Goal: Information Seeking & Learning: Learn about a topic

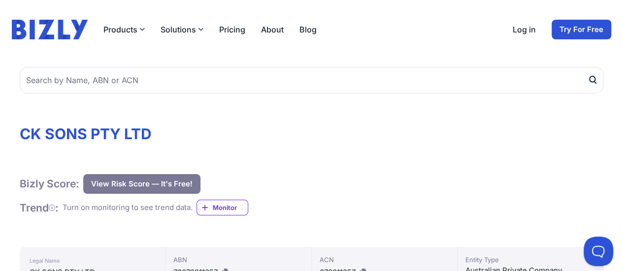
scroll to position [49, 0]
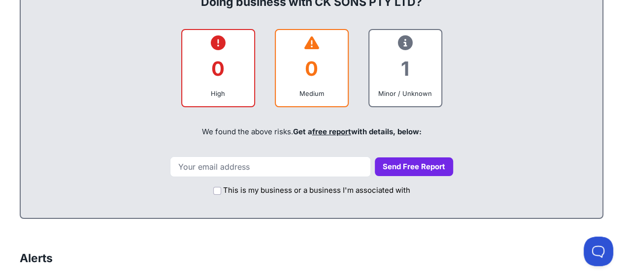
scroll to position [345, 0]
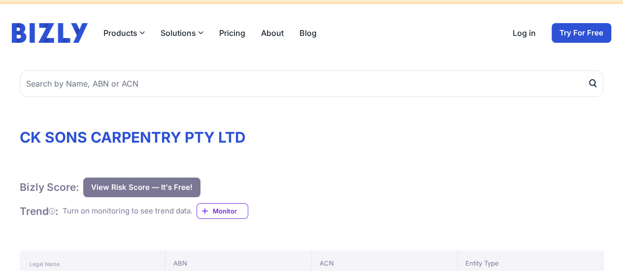
scroll to position [148, 0]
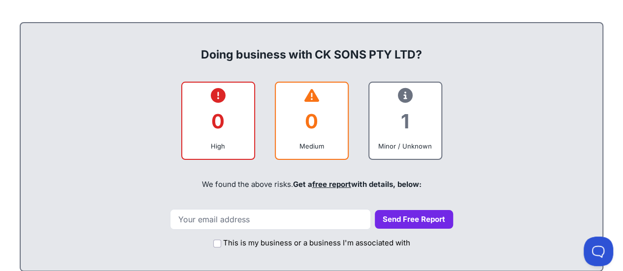
scroll to position [394, 0]
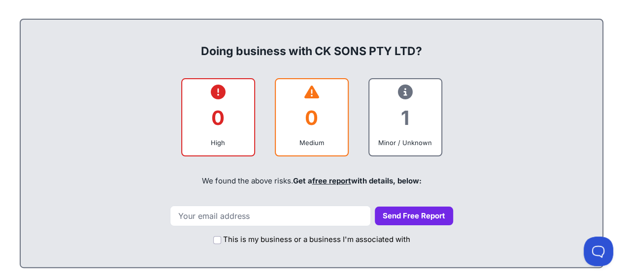
click at [524, 154] on div "0 High 0 Medium 1 Minor / Unknown" at bounding box center [312, 117] width 562 height 79
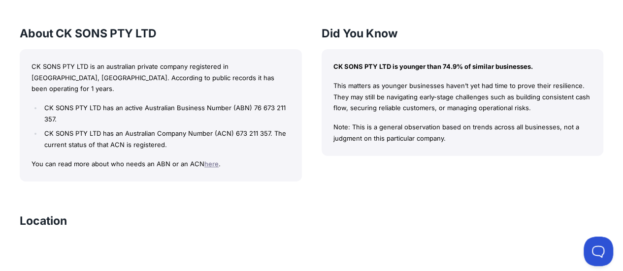
scroll to position [986, 0]
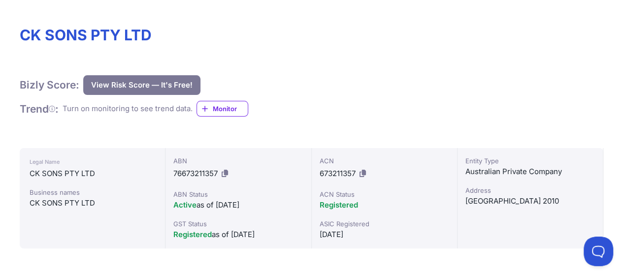
scroll to position [148, 0]
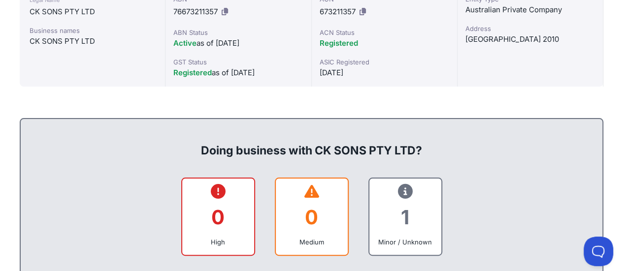
scroll to position [345, 0]
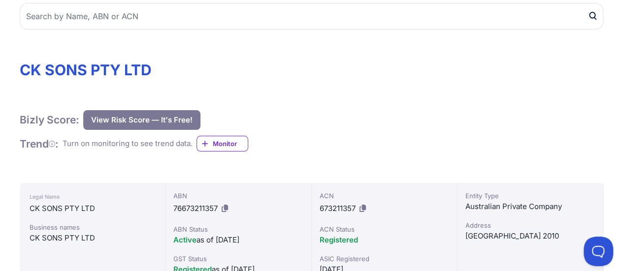
scroll to position [0, 0]
